Goal: Task Accomplishment & Management: Complete application form

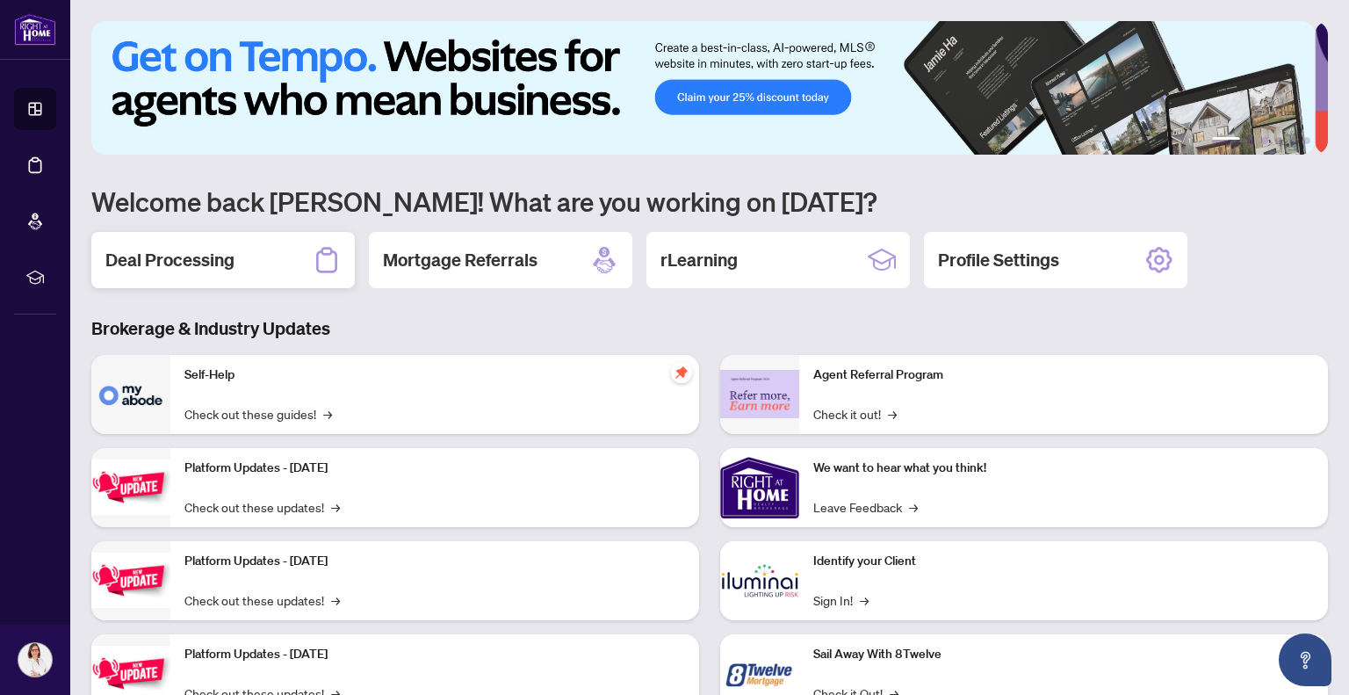
click at [266, 258] on div "Deal Processing" at bounding box center [222, 260] width 263 height 56
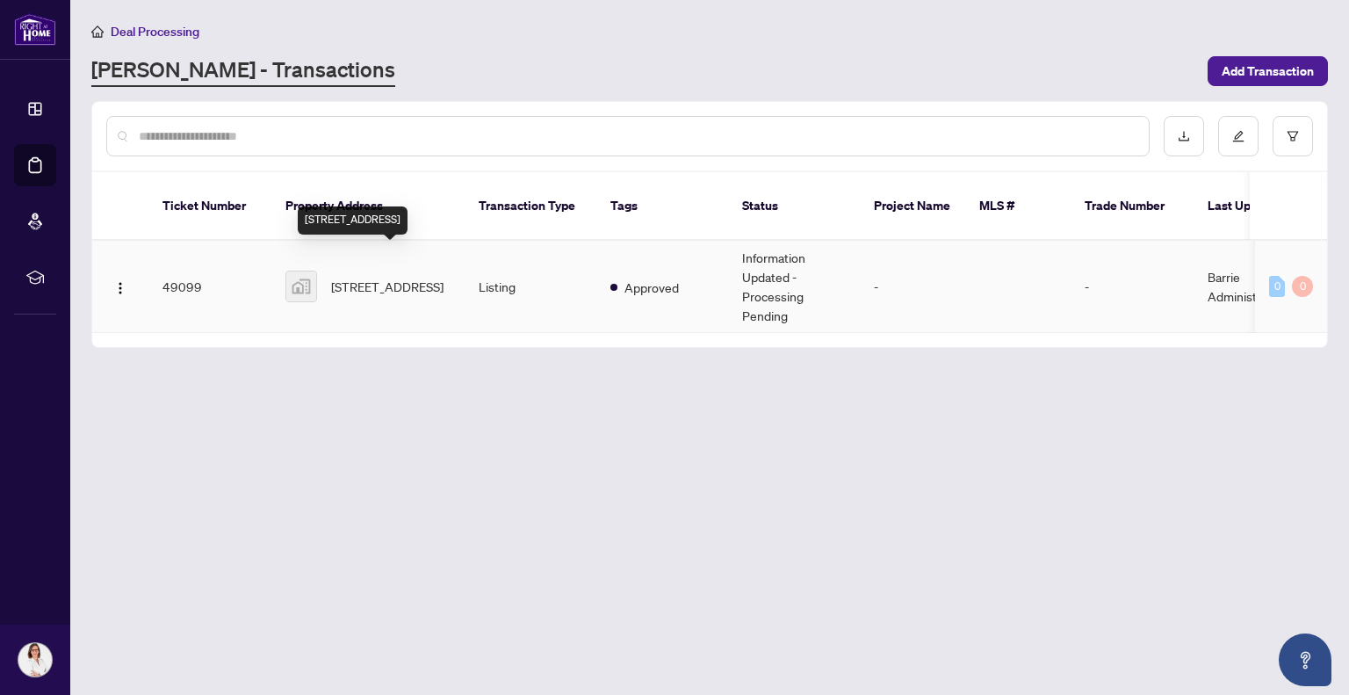
click at [362, 277] on span "[STREET_ADDRESS]" at bounding box center [387, 286] width 112 height 19
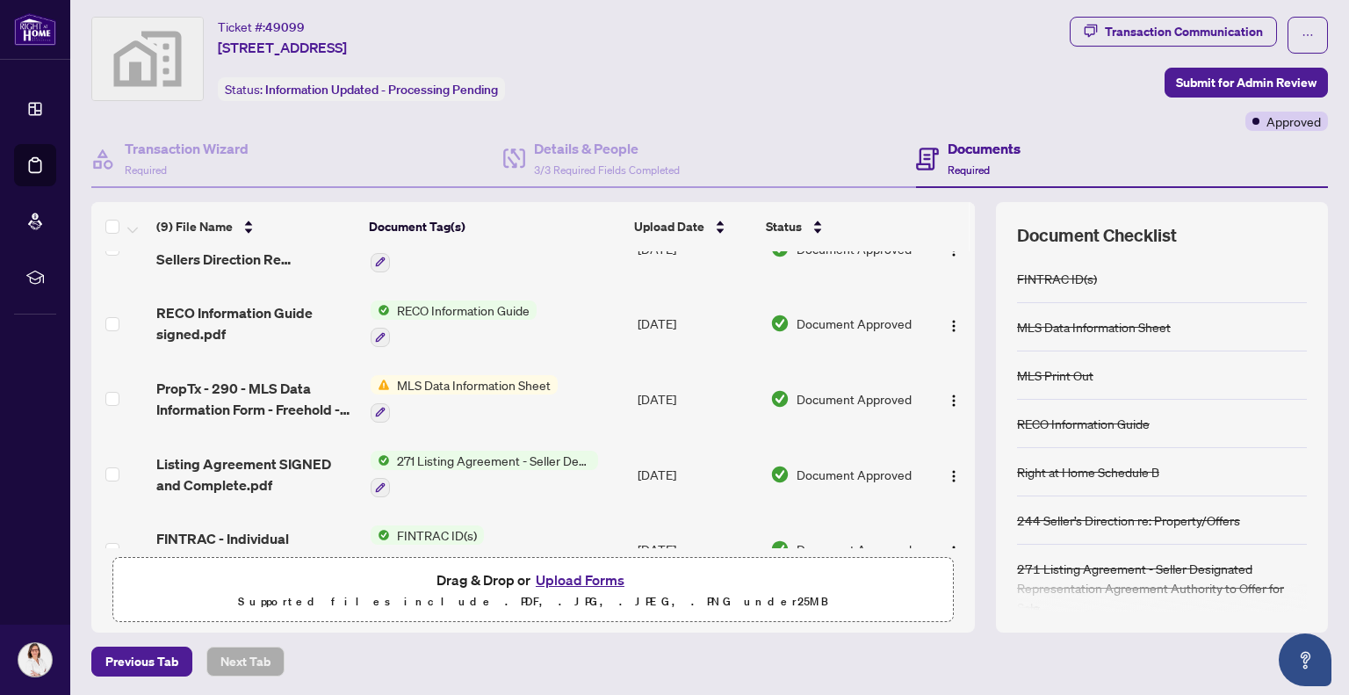
scroll to position [374, 0]
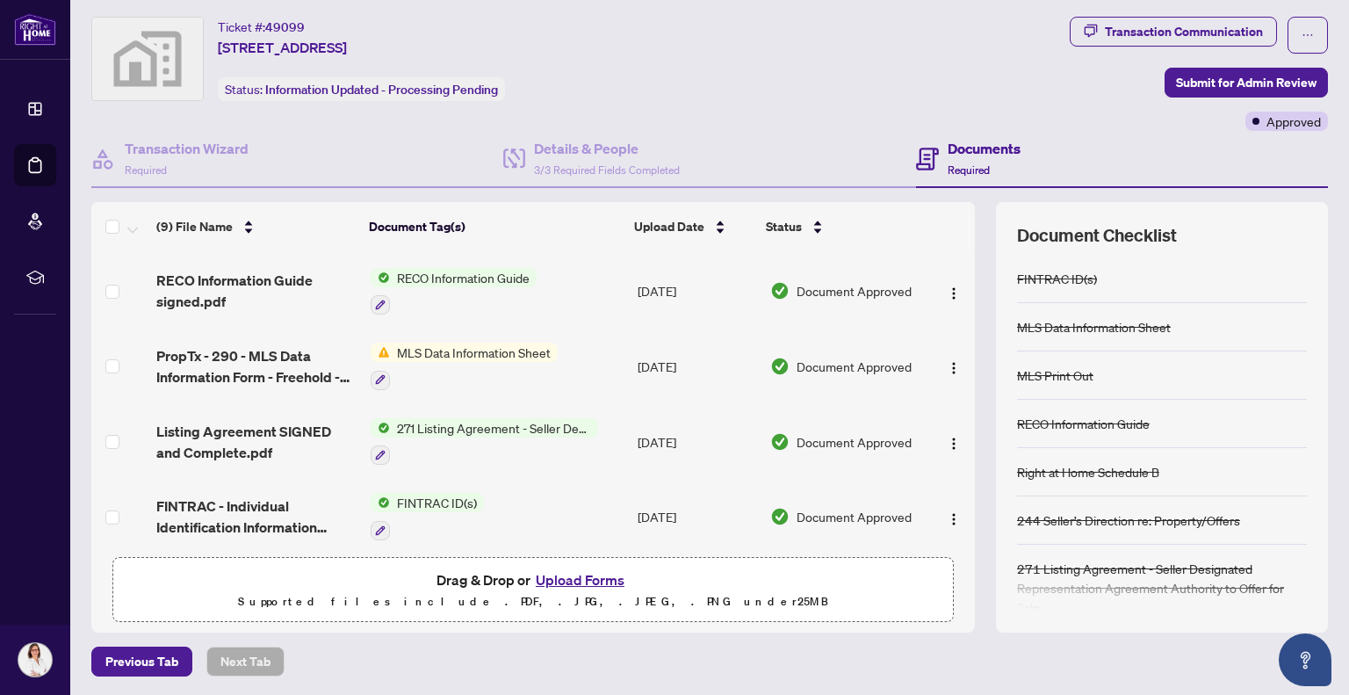
click at [570, 575] on button "Upload Forms" at bounding box center [579, 579] width 99 height 23
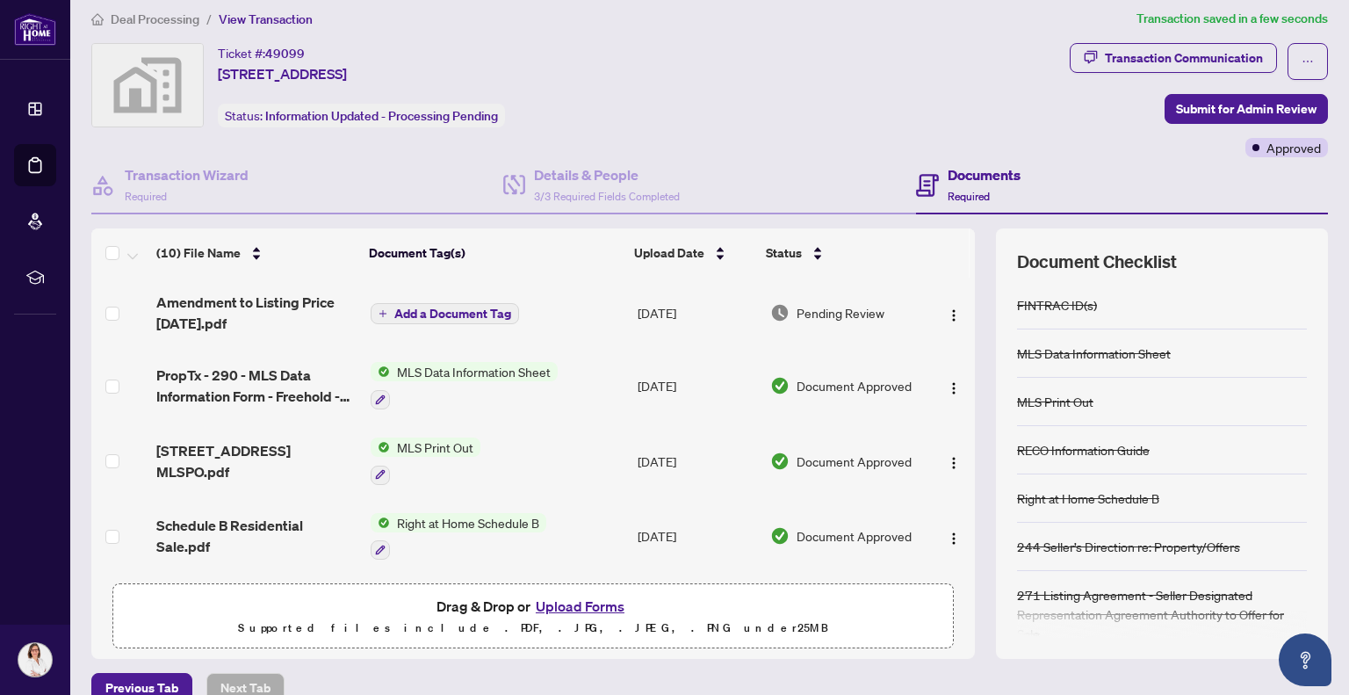
scroll to position [0, 0]
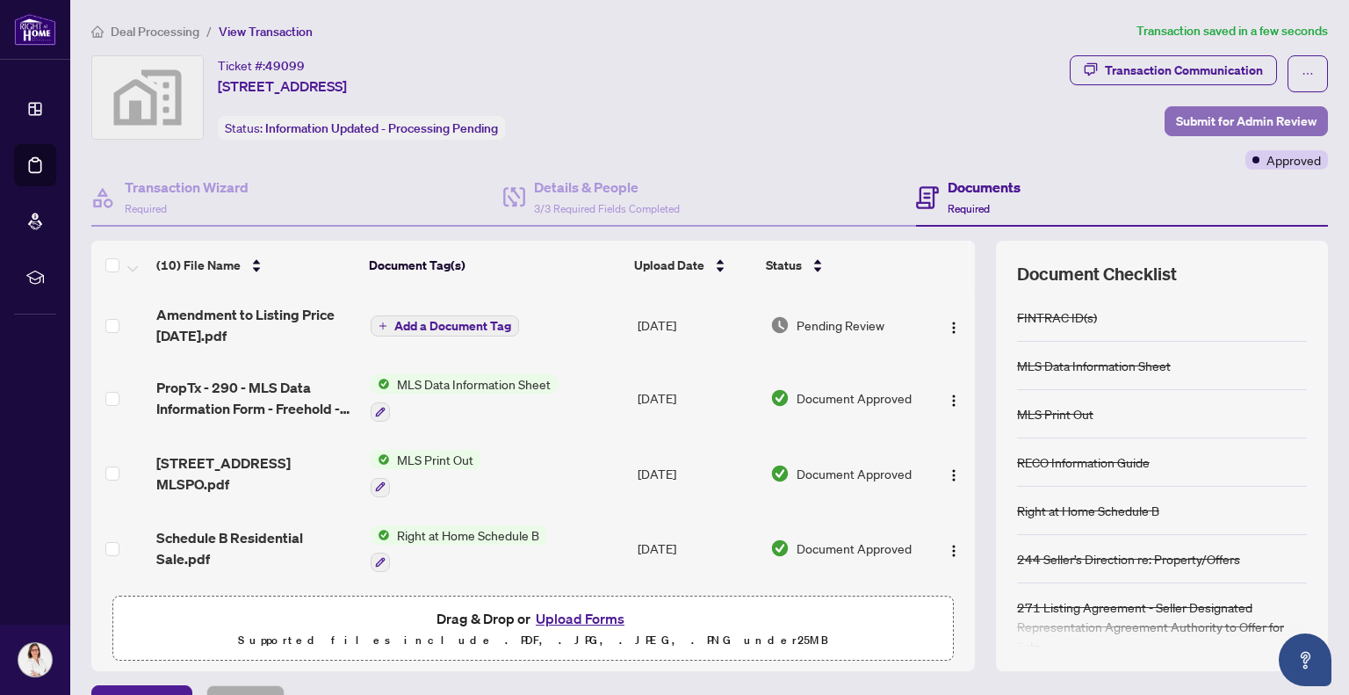
click at [1214, 118] on span "Submit for Admin Review" at bounding box center [1246, 121] width 141 height 28
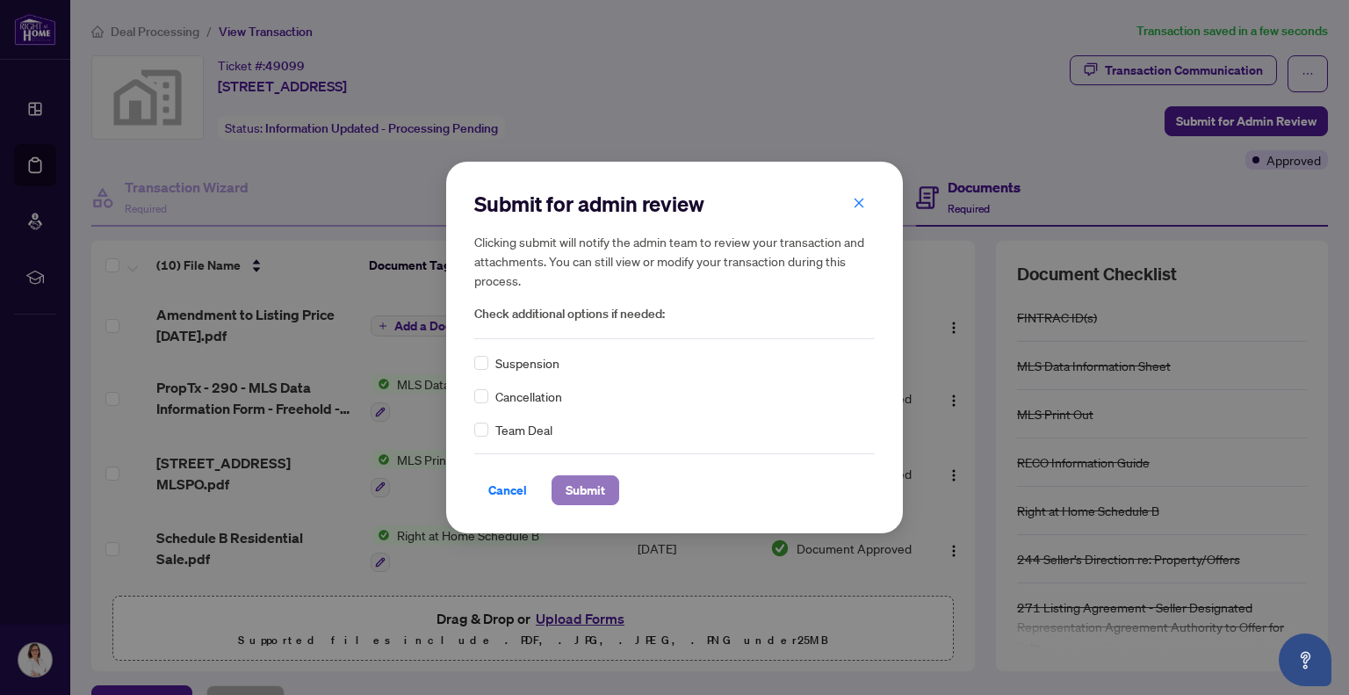
click at [569, 484] on span "Submit" at bounding box center [586, 490] width 40 height 28
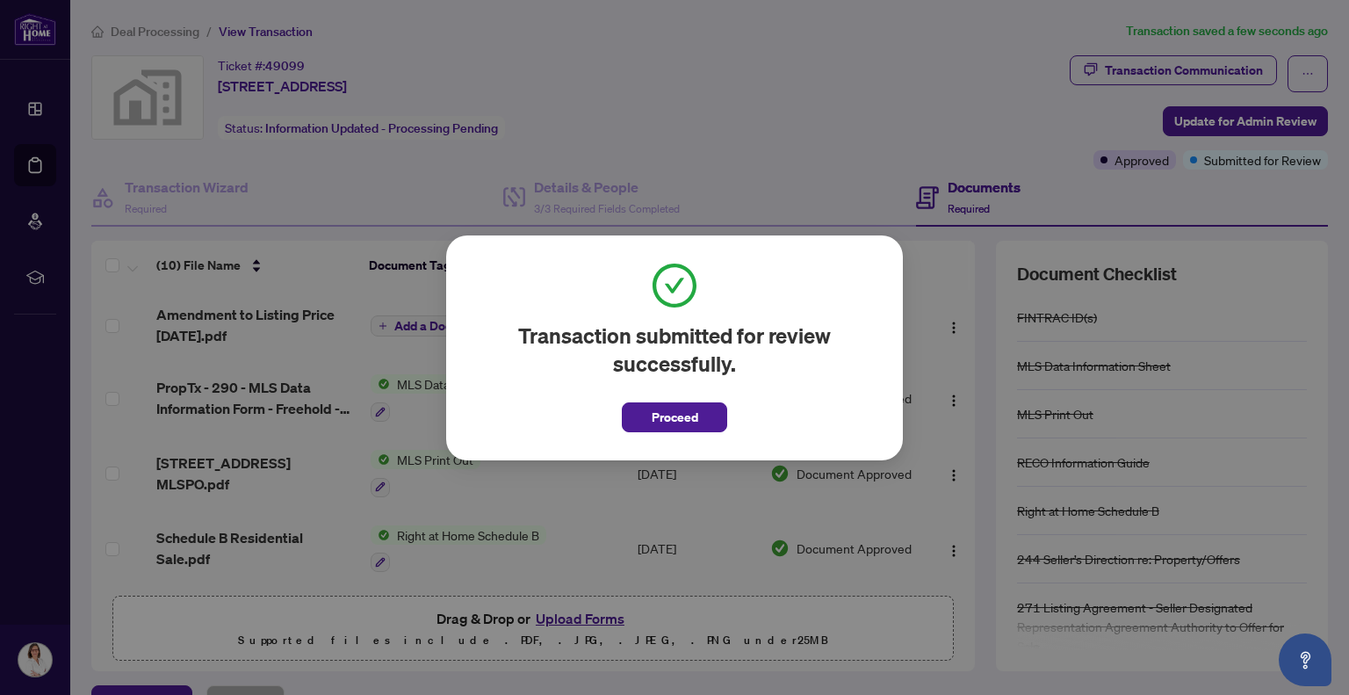
click at [681, 418] on span "Proceed" at bounding box center [675, 417] width 47 height 28
